Goal: Check status: Check status

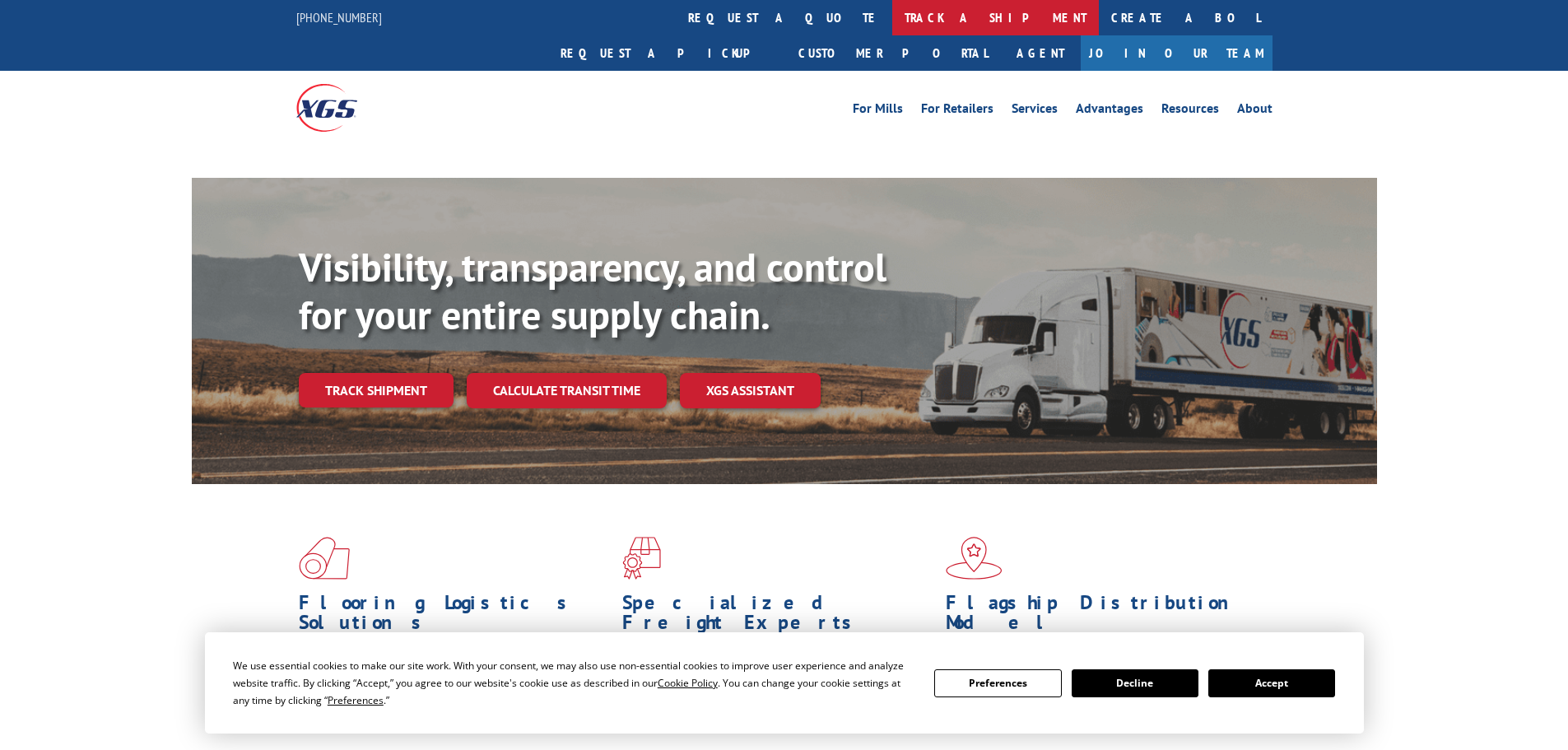
click at [892, 15] on link "track a shipment" at bounding box center [995, 17] width 207 height 35
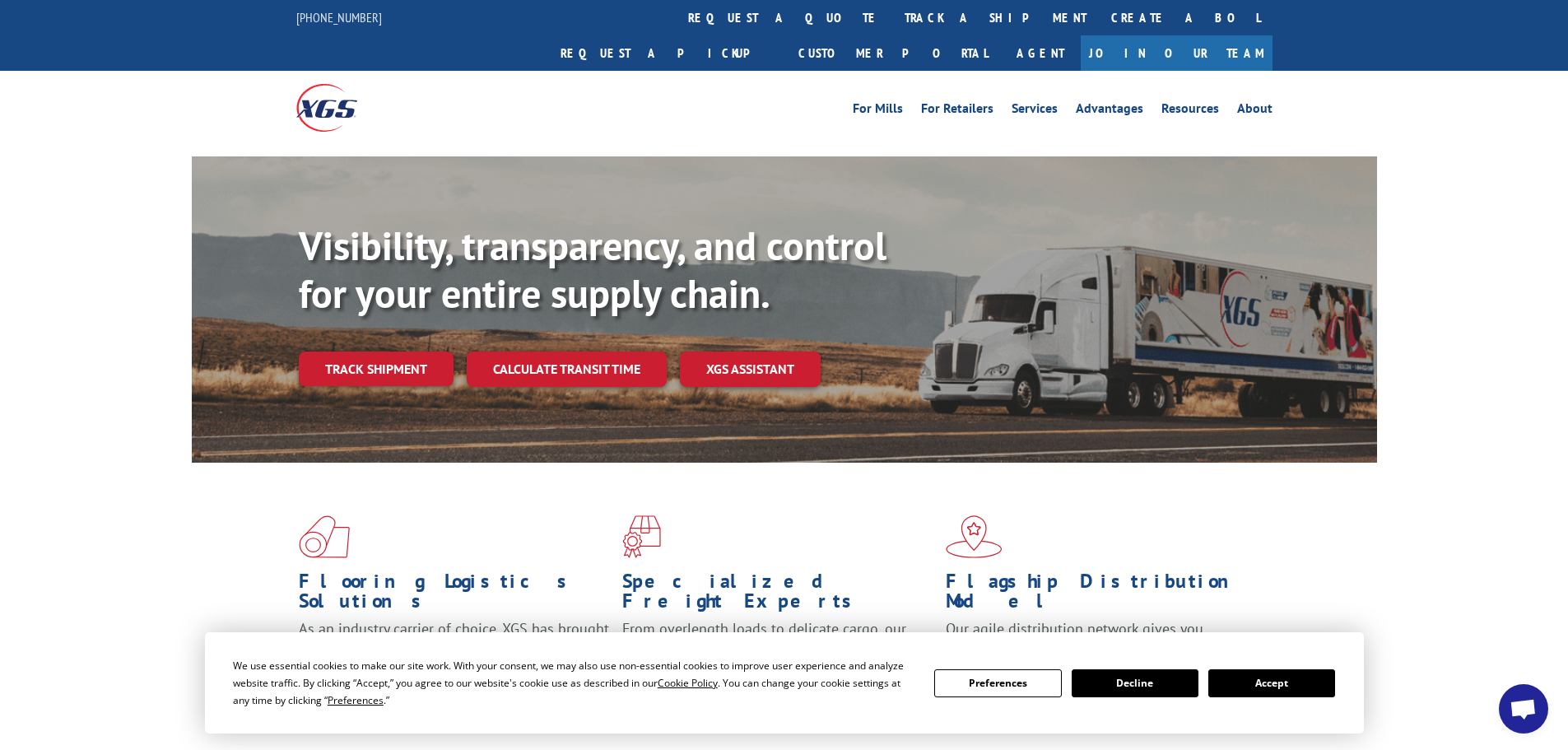
click at [1290, 681] on button "Accept" at bounding box center [1272, 683] width 127 height 28
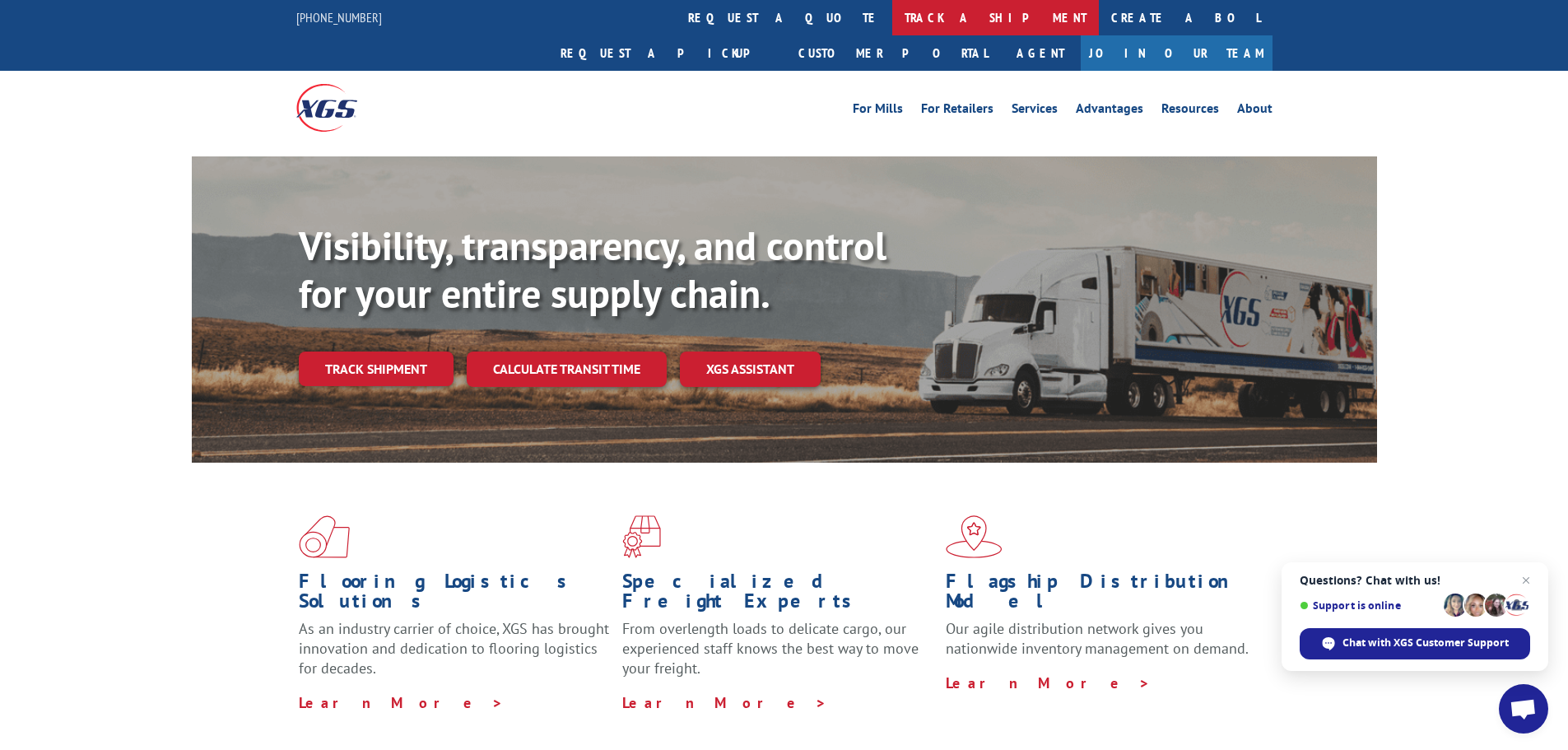
click at [892, 16] on link "track a shipment" at bounding box center [995, 17] width 207 height 35
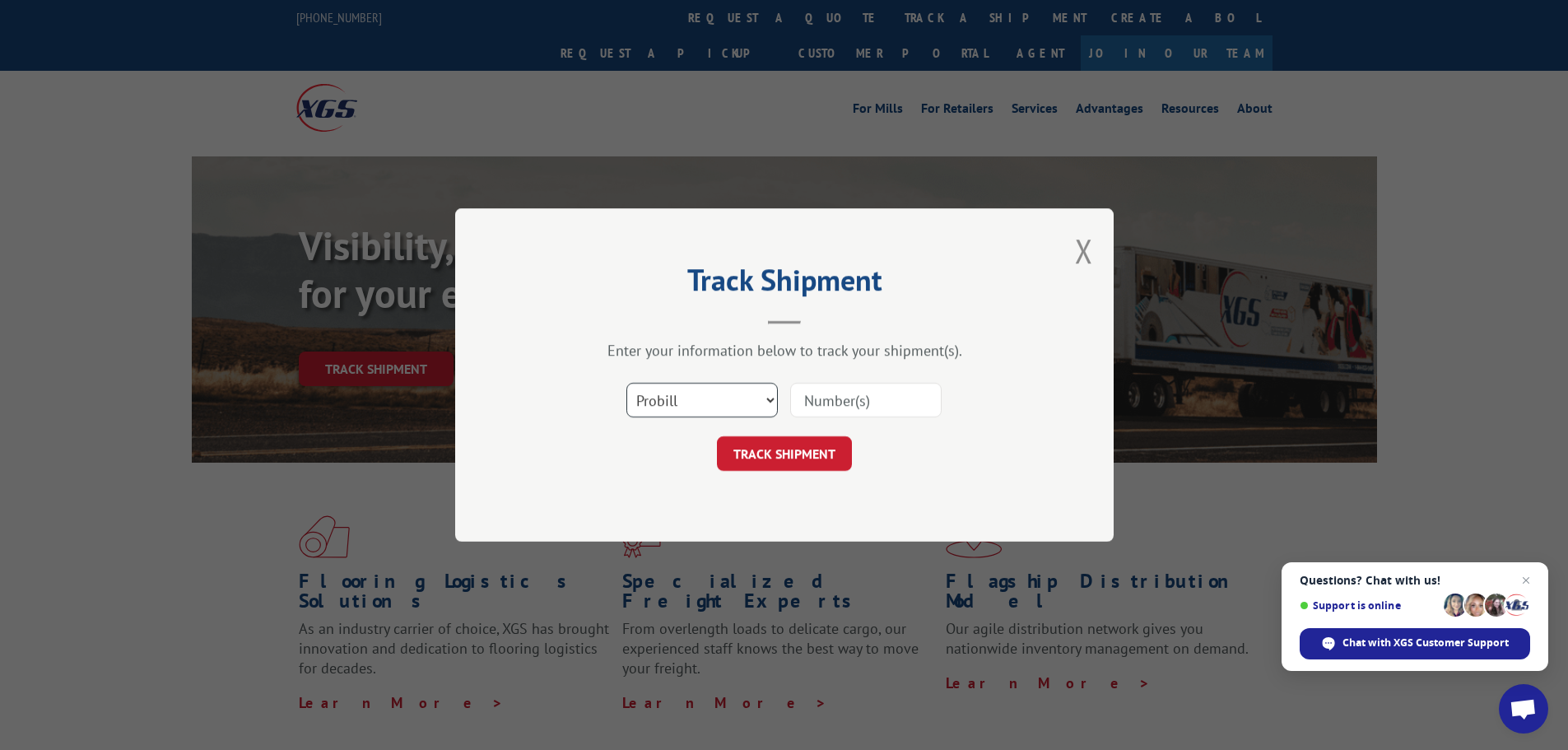
drag, startPoint x: 734, startPoint y: 409, endPoint x: 729, endPoint y: 417, distance: 9.4
click at [734, 409] on select "Select category... Probill BOL PO" at bounding box center [702, 400] width 151 height 35
select select "bol"
click at [626, 383] on select "Select category... Probill BOL PO" at bounding box center [702, 400] width 151 height 35
click at [836, 407] on input at bounding box center [866, 400] width 151 height 35
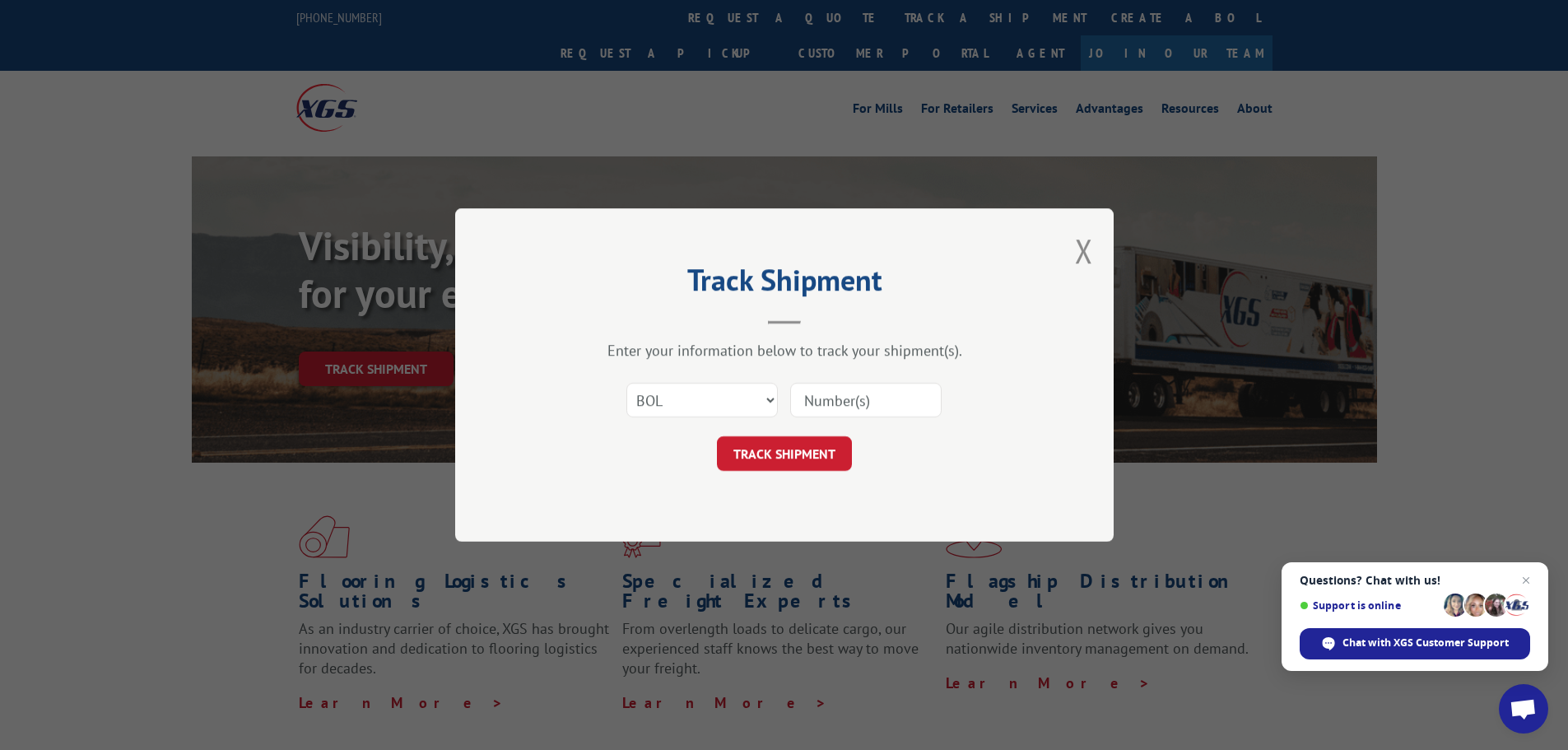
paste input "7046598"
type input "7046598"
click at [815, 460] on button "TRACK SHIPMENT" at bounding box center [784, 454] width 135 height 35
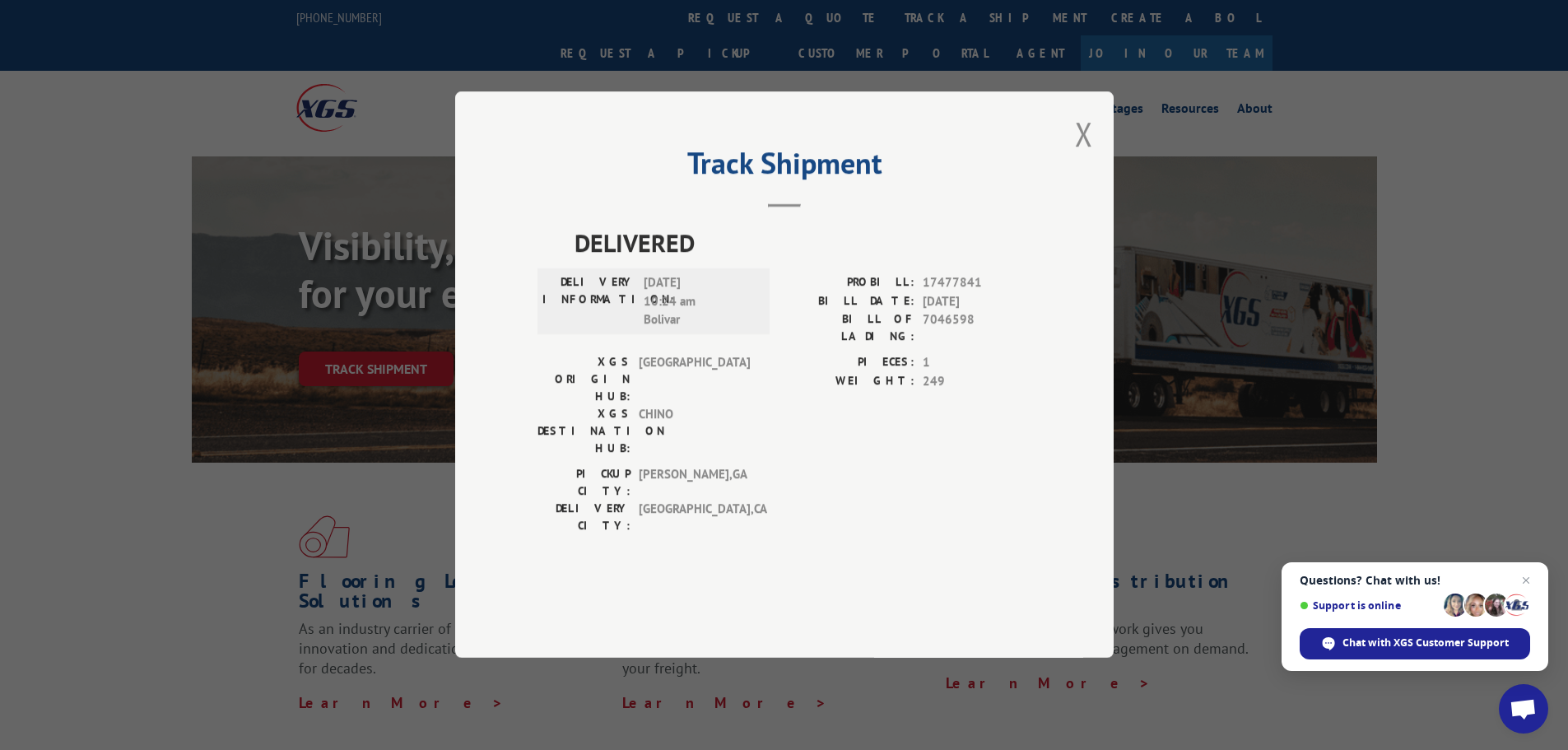
click at [1099, 168] on div "Track Shipment DELIVERED DELIVERY INFORMATION: [DATE] 10:24 am Bolivar PROBILL:…" at bounding box center [784, 374] width 658 height 566
click at [1085, 155] on button "Close modal" at bounding box center [1084, 133] width 18 height 44
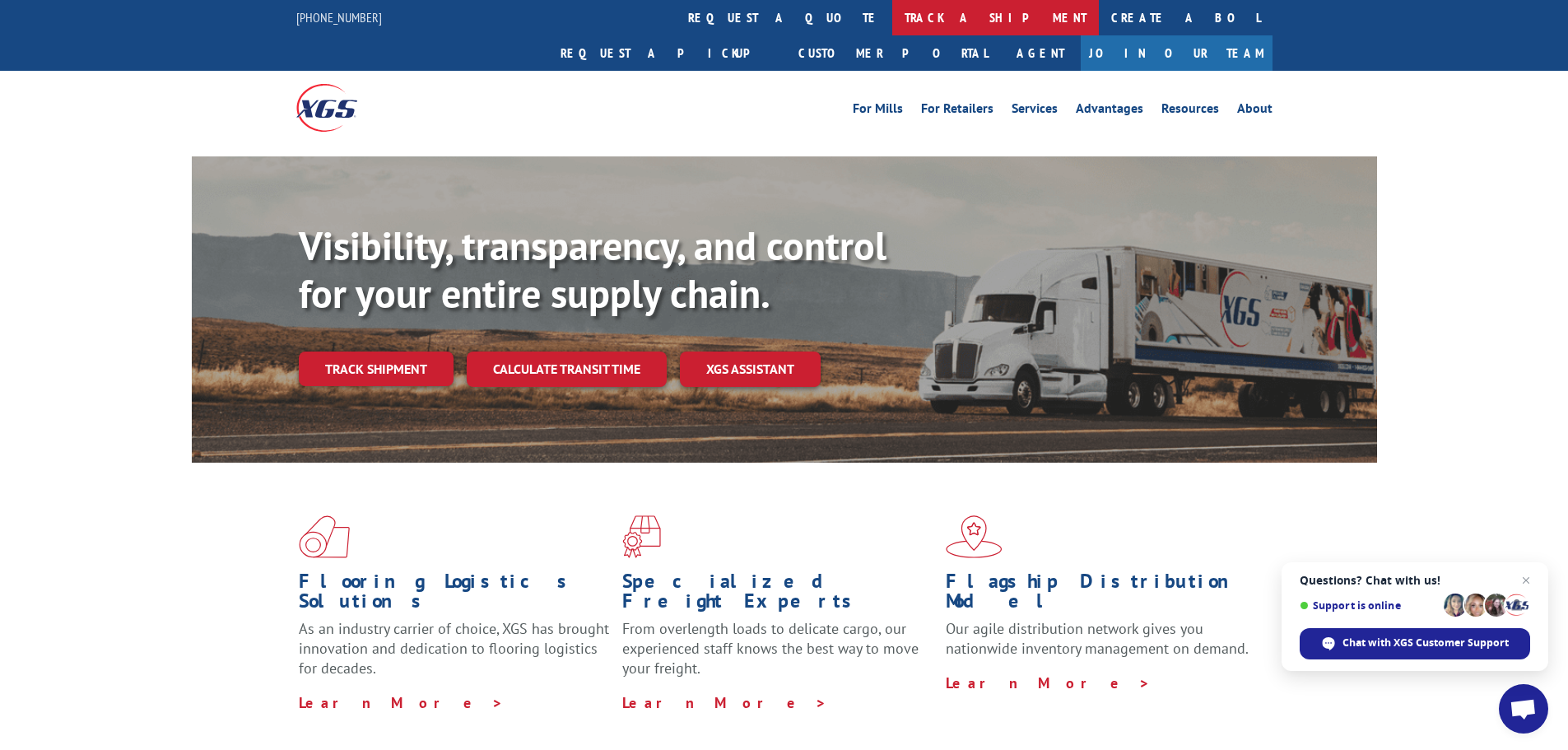
click at [892, 23] on link "track a shipment" at bounding box center [995, 17] width 207 height 35
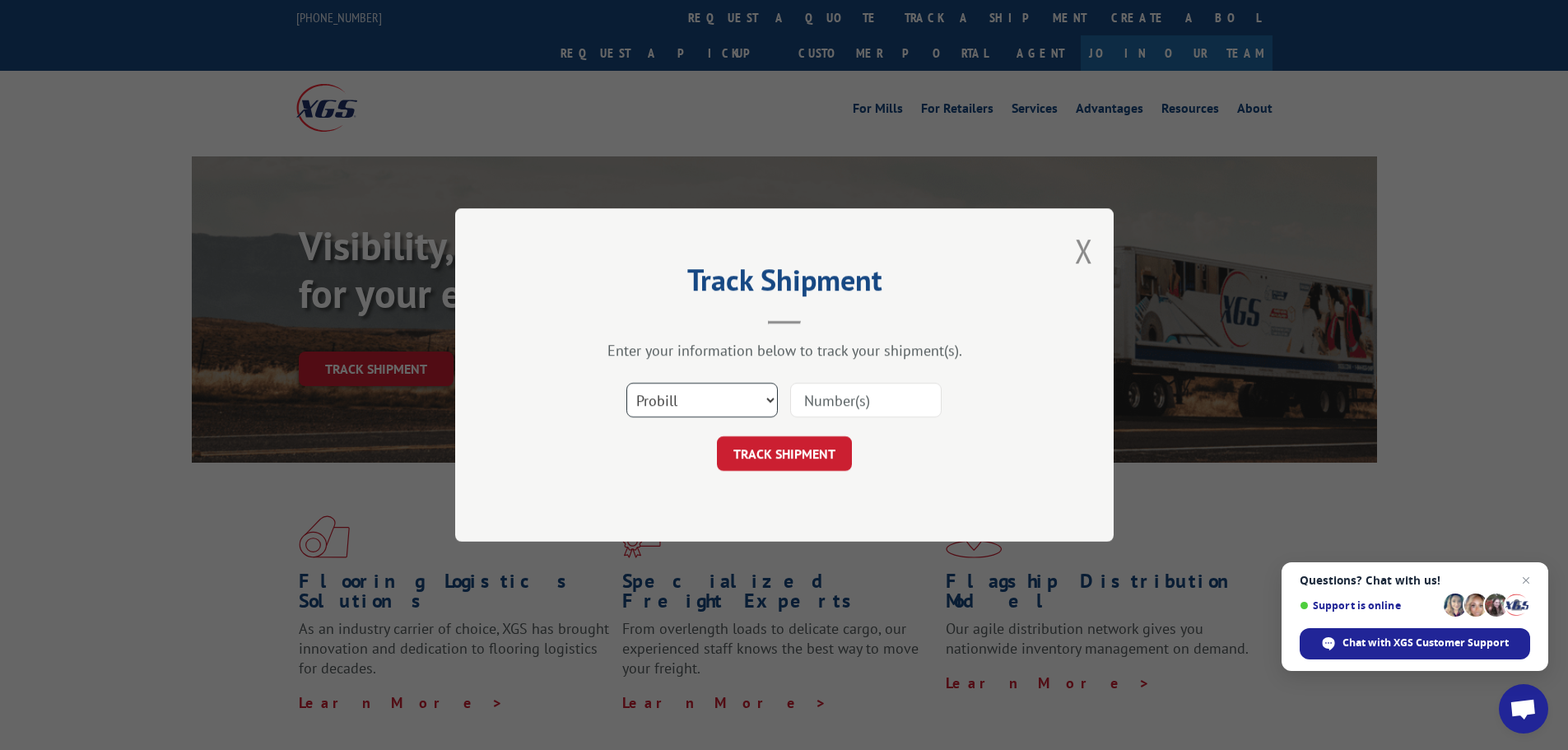
click at [696, 397] on select "Select category... Probill BOL PO" at bounding box center [702, 400] width 151 height 35
select select "bol"
click at [626, 383] on select "Select category... Probill BOL PO" at bounding box center [702, 400] width 151 height 35
click at [830, 404] on input at bounding box center [866, 400] width 151 height 35
paste input "5498656"
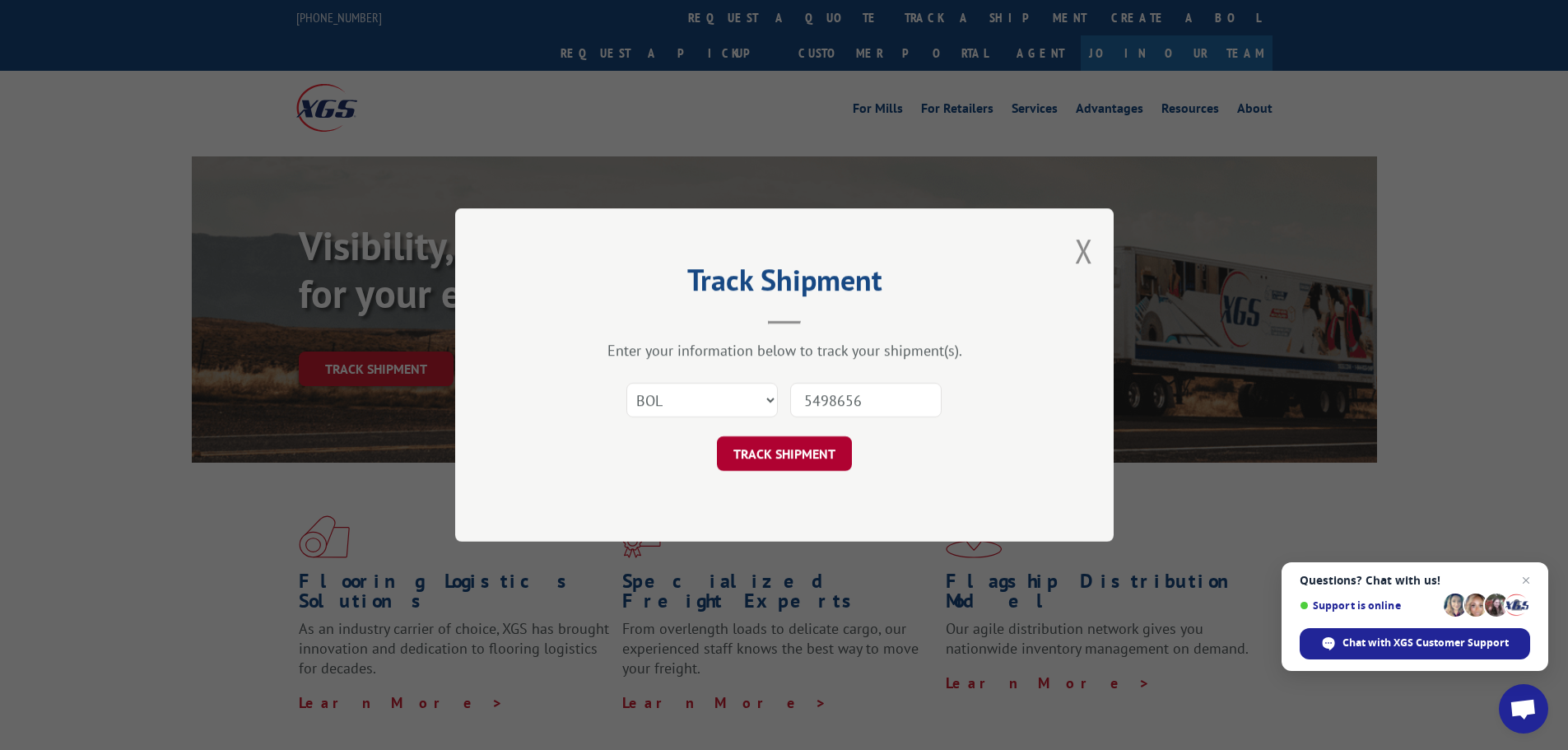
type input "5498656"
click at [786, 452] on button "TRACK SHIPMENT" at bounding box center [784, 454] width 135 height 35
